Goal: Information Seeking & Learning: Compare options

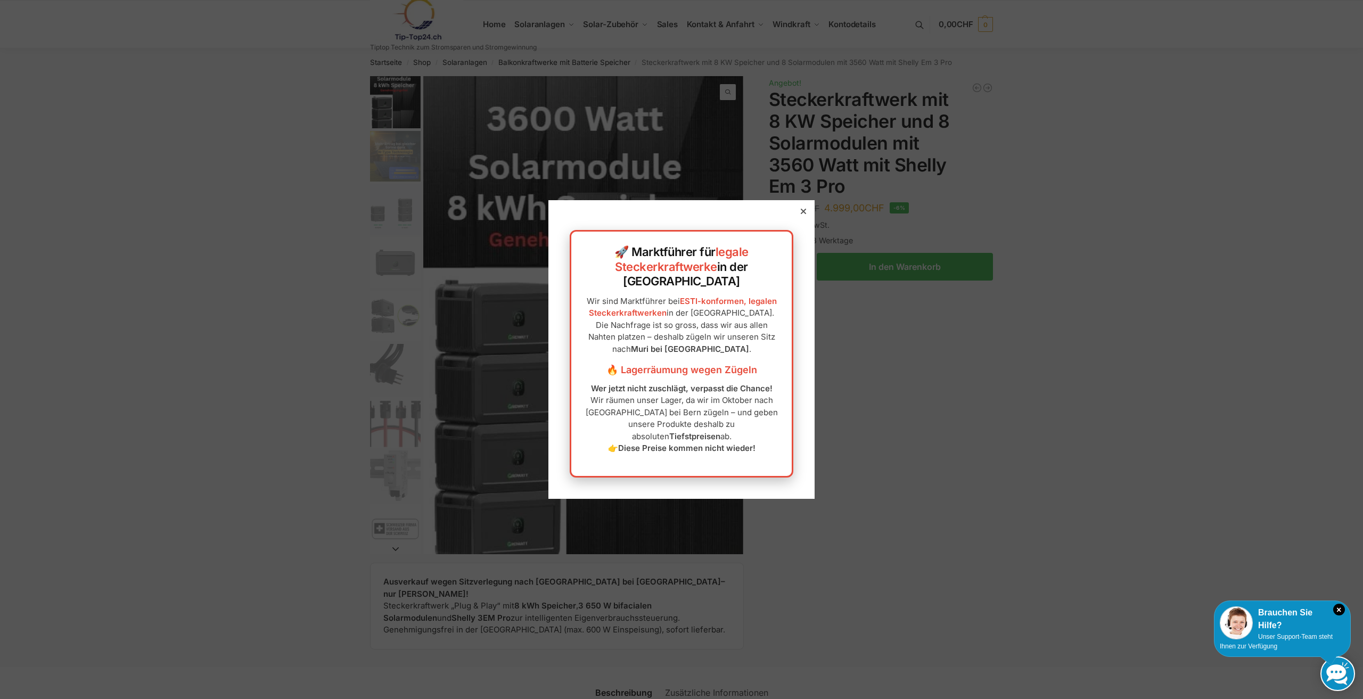
click at [798, 216] on div at bounding box center [803, 212] width 10 height 10
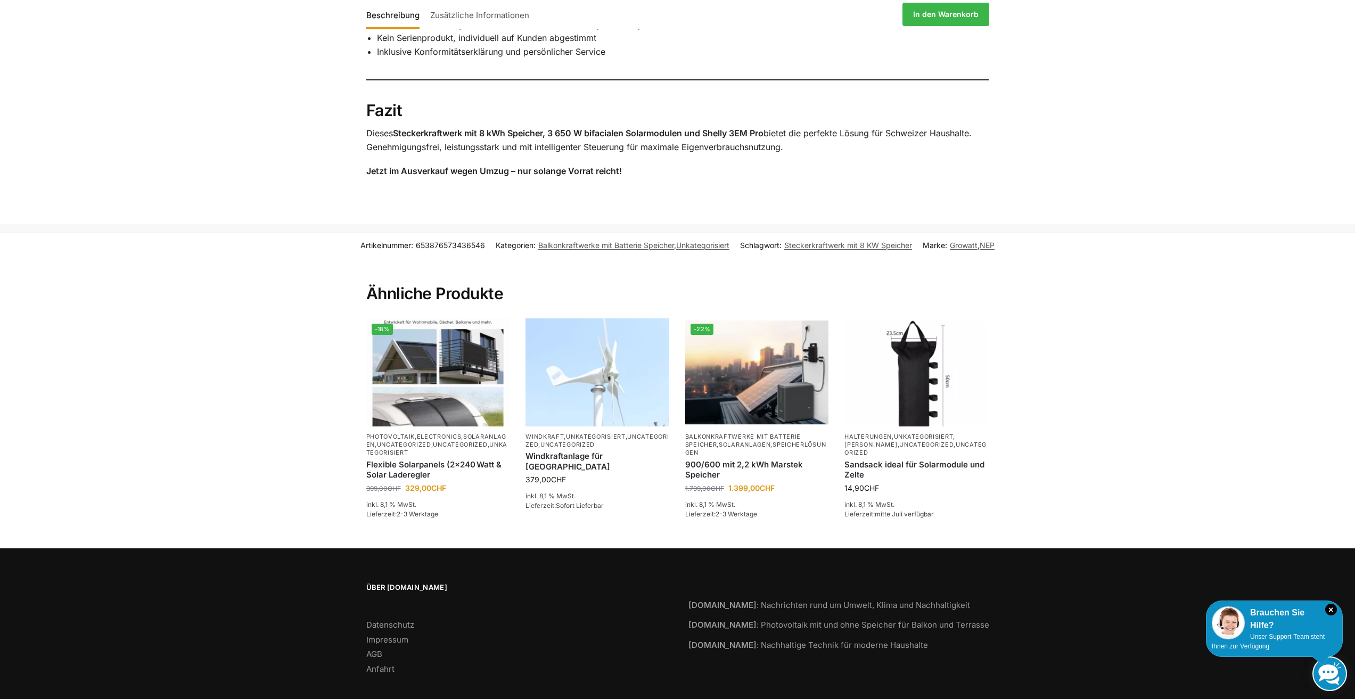
scroll to position [1674, 0]
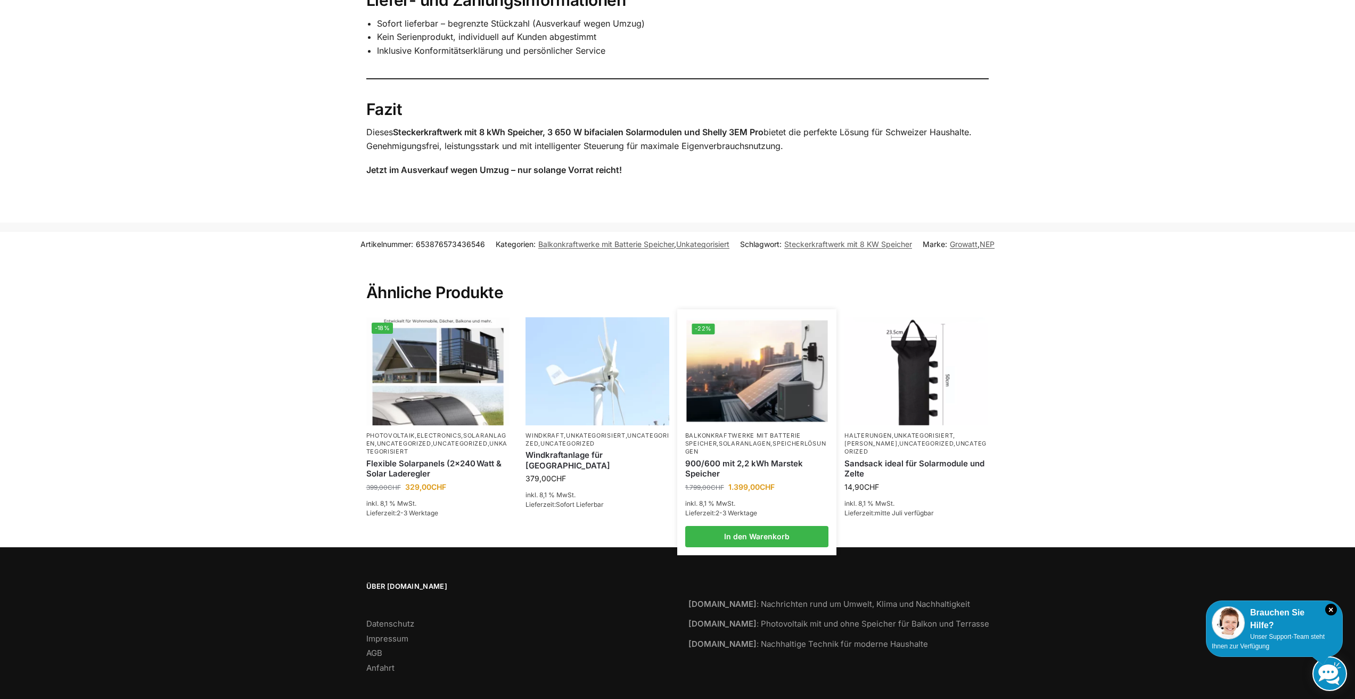
click at [719, 432] on p "Balkonkraftwerke mit Batterie Speicher , Solaranlagen , Speicherlösungen" at bounding box center [757, 444] width 144 height 24
click at [735, 458] on link "900/600 mit 2,2 kWh Marstek Speicher" at bounding box center [757, 468] width 144 height 21
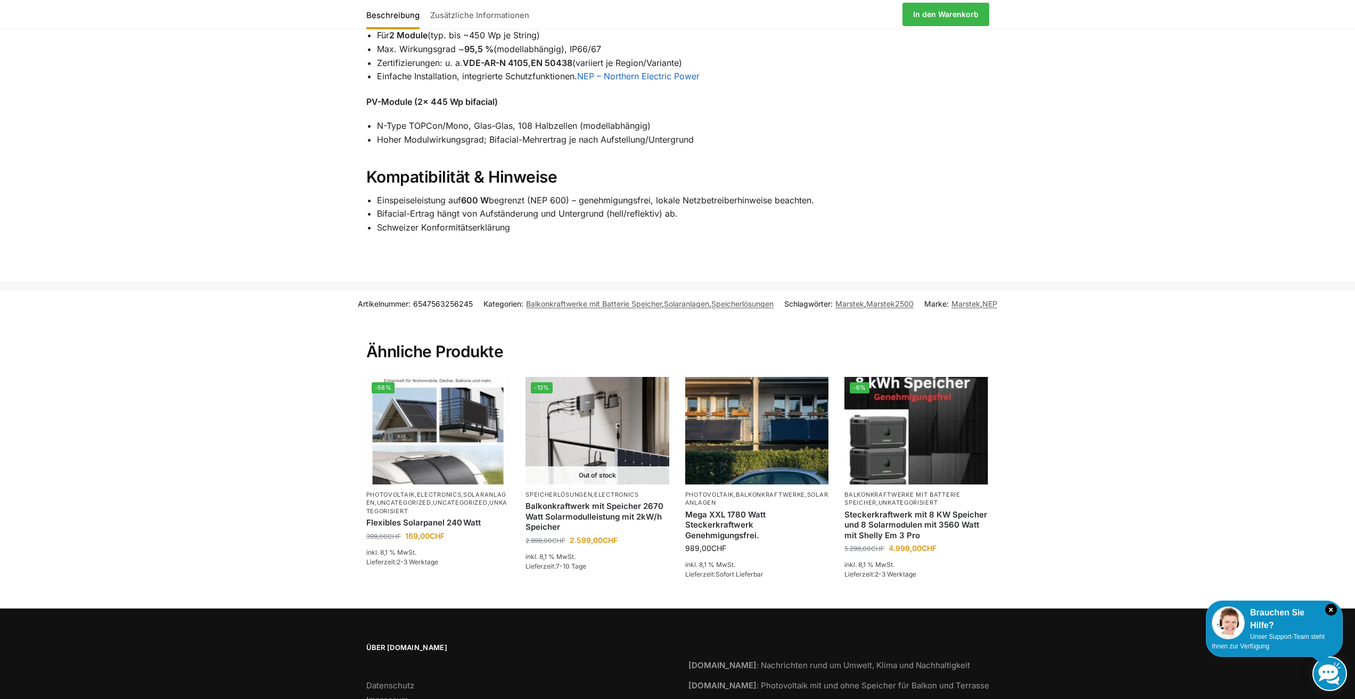
scroll to position [1437, 0]
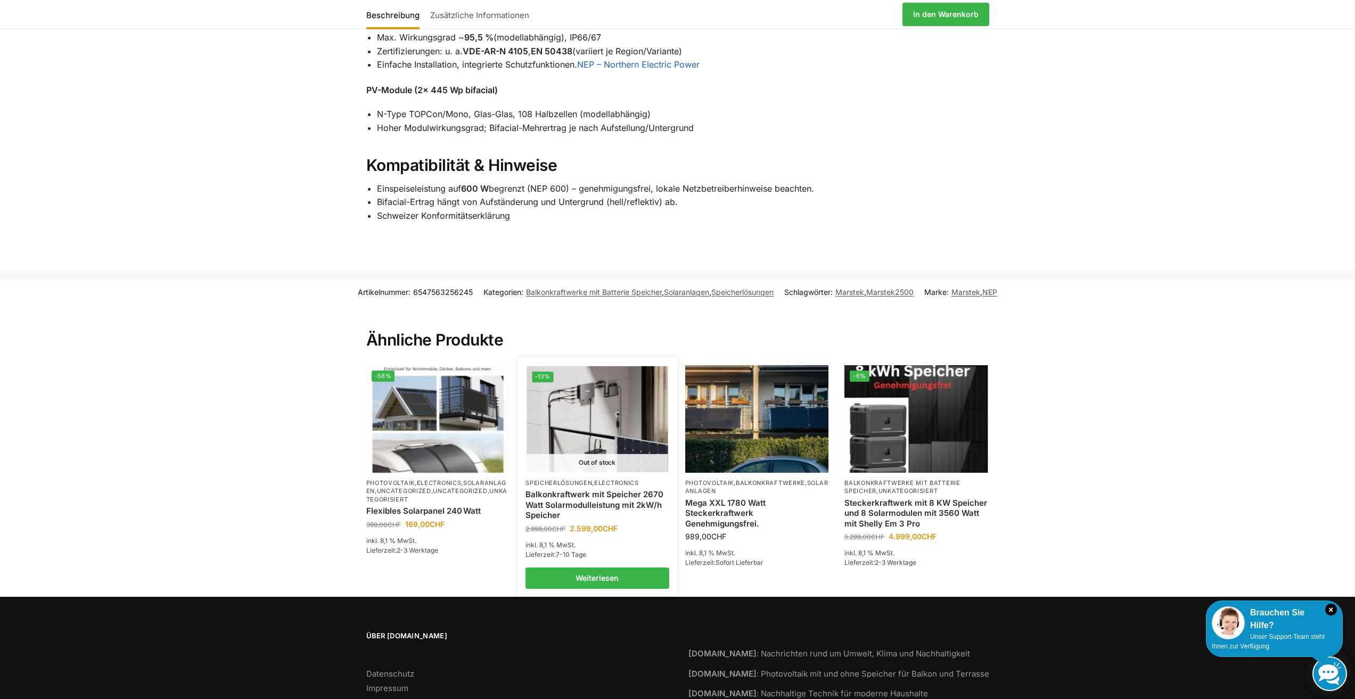
click at [592, 431] on img at bounding box center [597, 419] width 141 height 106
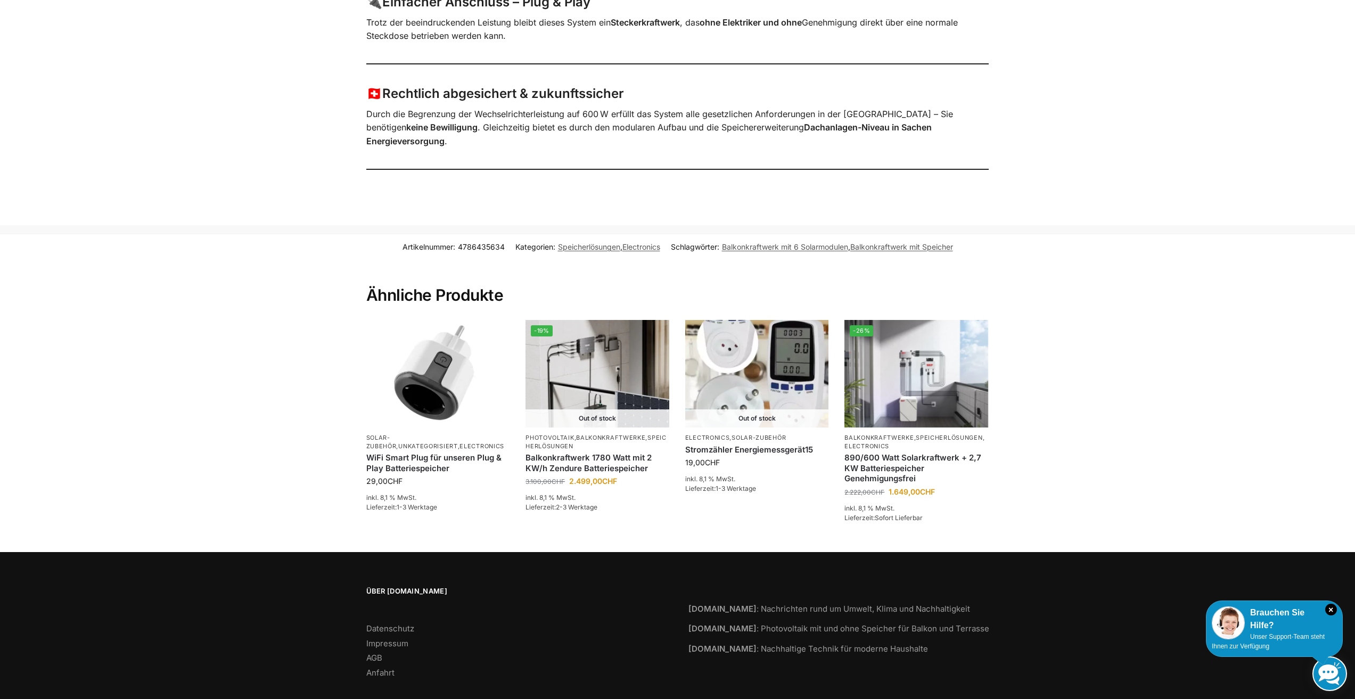
scroll to position [1091, 0]
